Goal: Go to known website: Access a specific website the user already knows

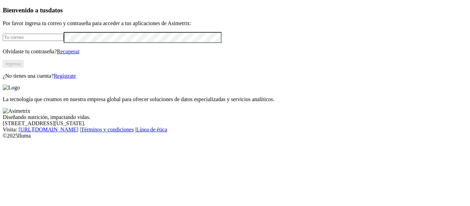
type input "[EMAIL_ADDRESS][DOMAIN_NAME]"
click at [23, 67] on button "Ingresa" at bounding box center [13, 63] width 21 height 7
